Goal: Check status: Check status

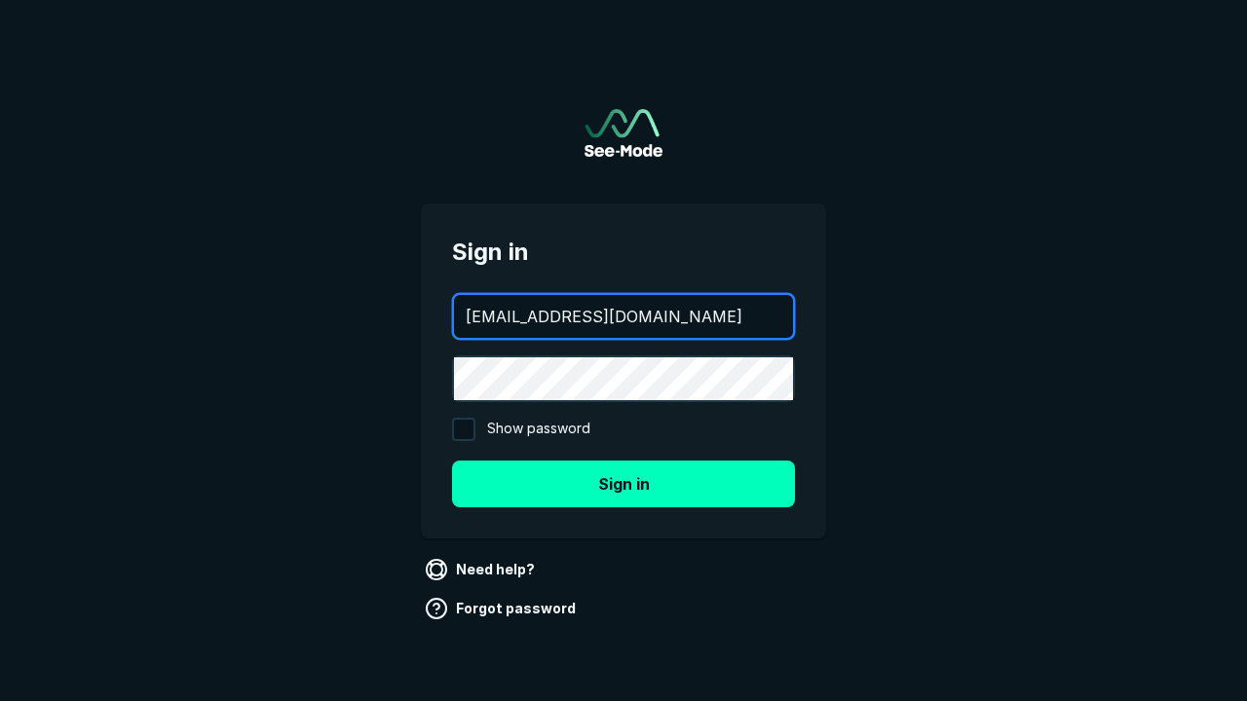
type input "[EMAIL_ADDRESS][DOMAIN_NAME]"
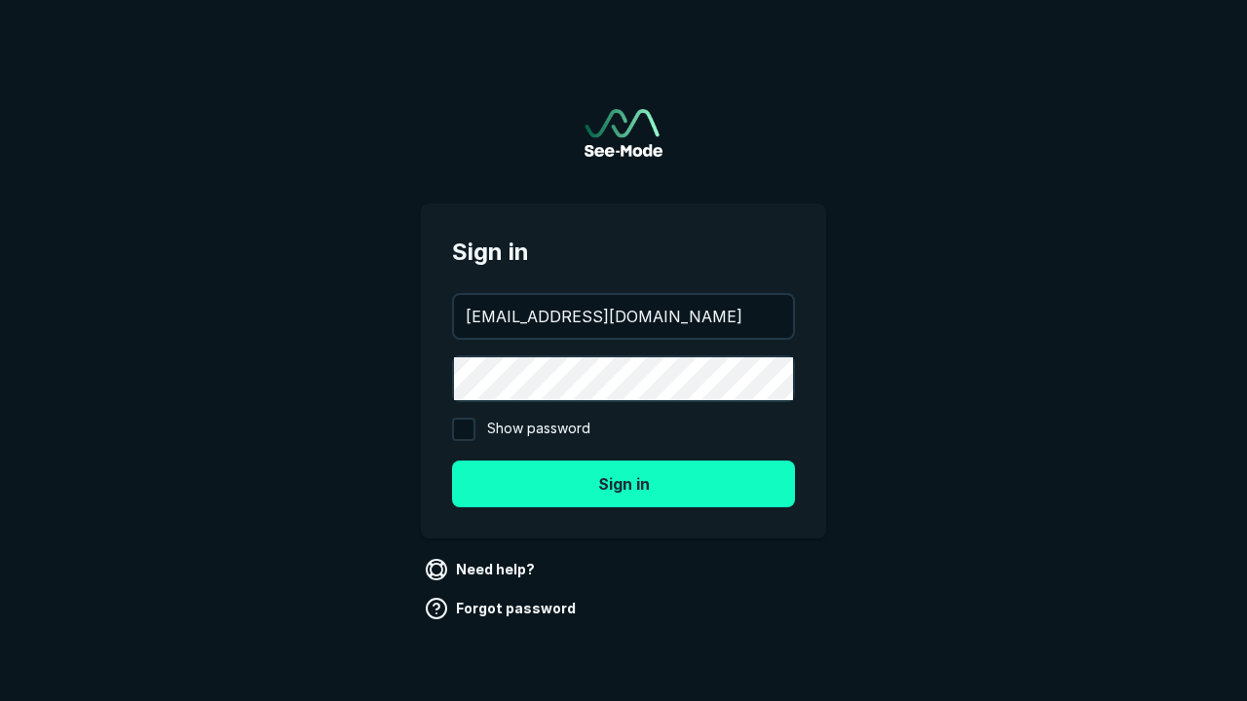
click at [623, 483] on button "Sign in" at bounding box center [623, 484] width 343 height 47
